Goal: Check status: Check status

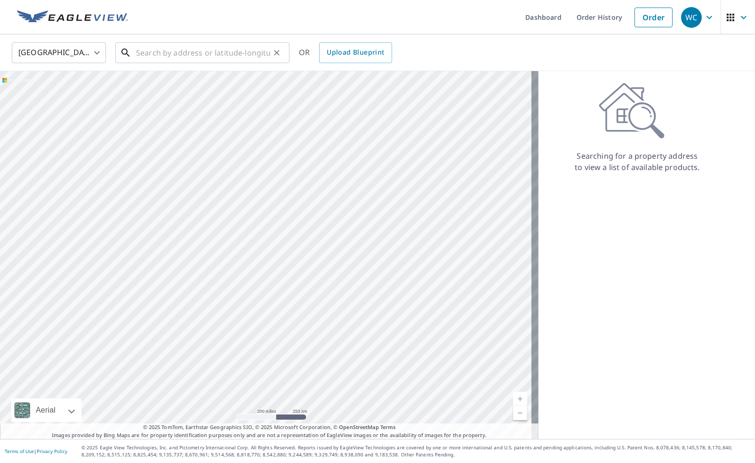
click at [204, 49] on input "text" at bounding box center [203, 53] width 134 height 26
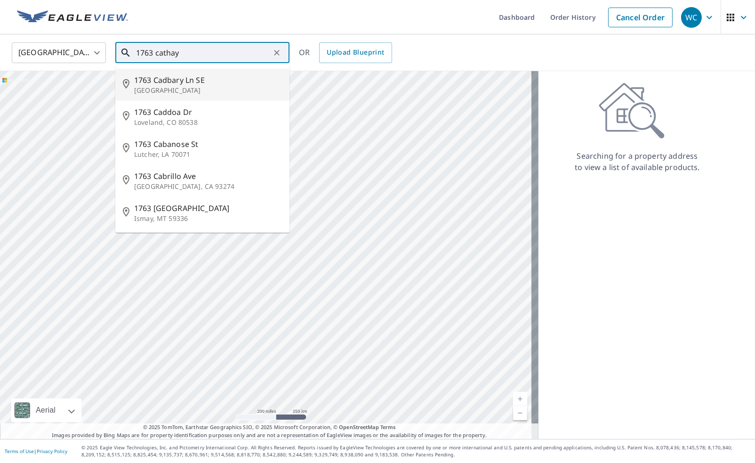
click at [162, 89] on p "[GEOGRAPHIC_DATA]" at bounding box center [208, 90] width 148 height 9
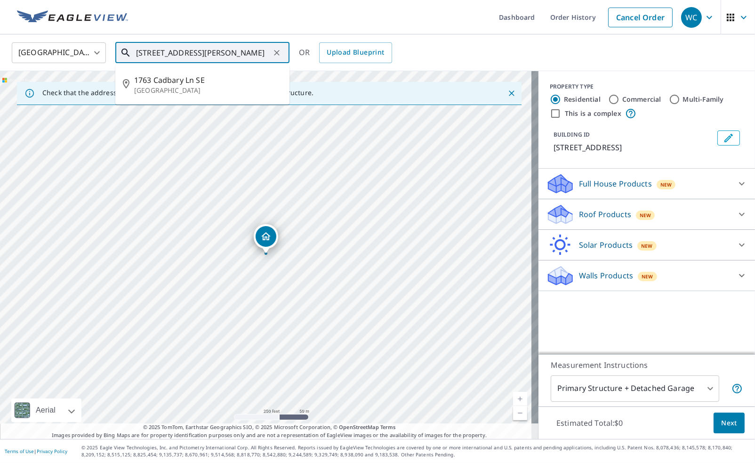
scroll to position [0, 14]
drag, startPoint x: 154, startPoint y: 52, endPoint x: 380, endPoint y: 64, distance: 225.4
click at [380, 64] on div "United States [GEOGRAPHIC_DATA] ​ [STREET_ADDRESS][PERSON_NAME] ​ [STREET_ADDRE…" at bounding box center [377, 52] width 755 height 37
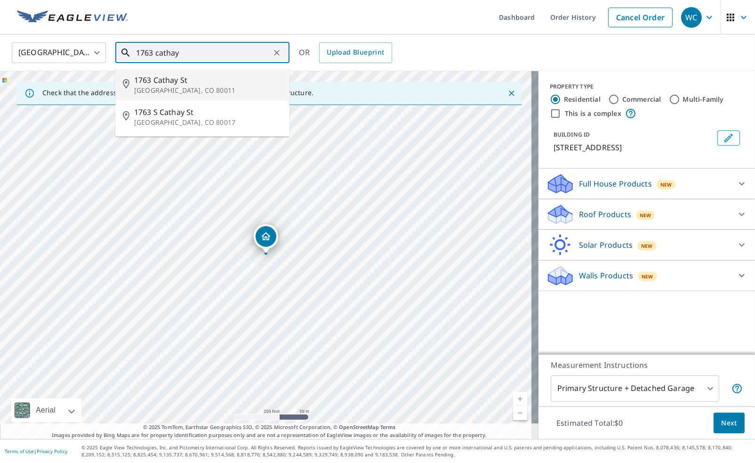
click at [170, 86] on p "[GEOGRAPHIC_DATA], CO 80011" at bounding box center [208, 90] width 148 height 9
type input "[STREET_ADDRESS]"
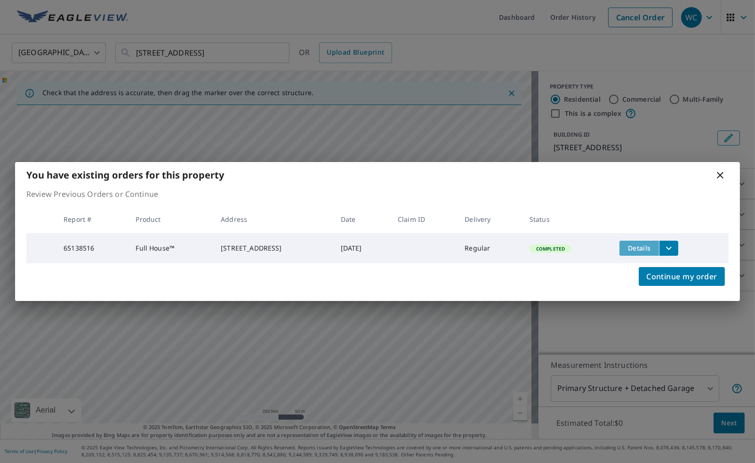
click at [650, 245] on span "Details" at bounding box center [639, 247] width 28 height 9
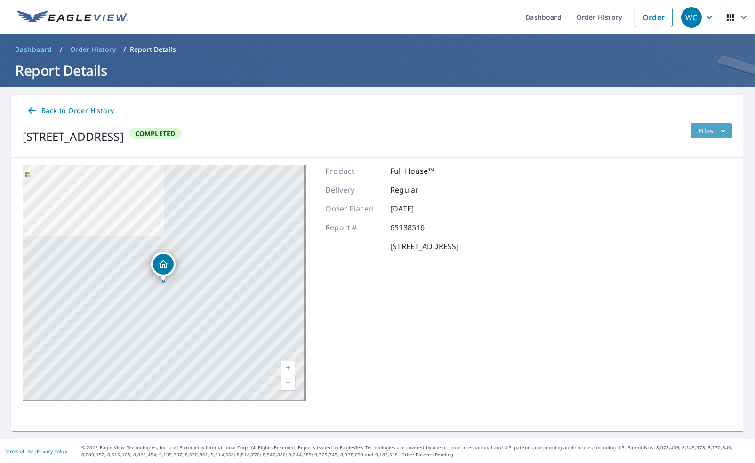
click at [699, 133] on span "Files" at bounding box center [714, 130] width 30 height 11
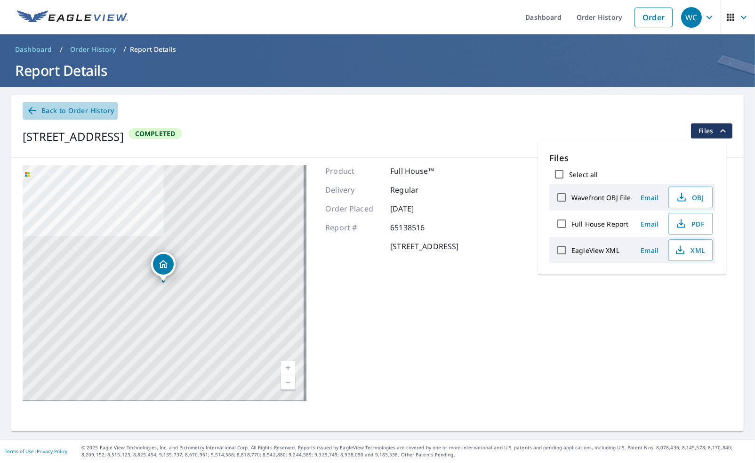
click at [36, 109] on icon at bounding box center [31, 110] width 11 height 11
